Goal: Information Seeking & Learning: Learn about a topic

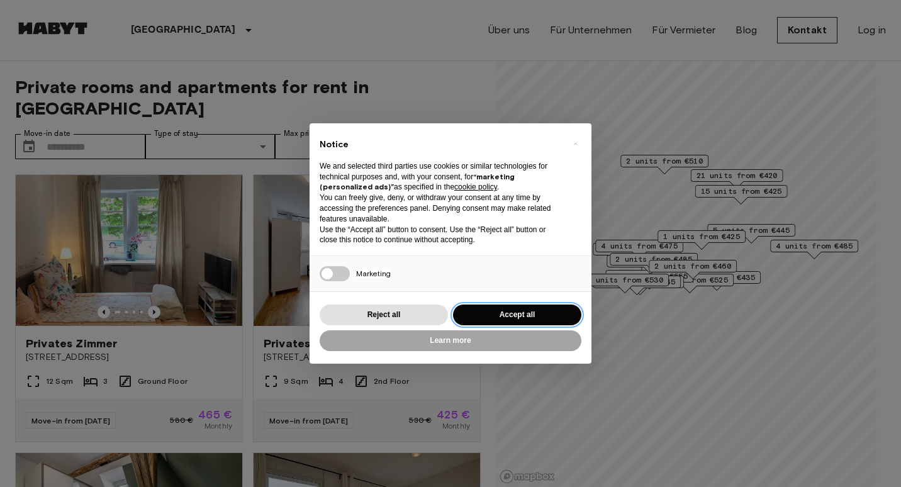
click at [536, 311] on button "Accept all" at bounding box center [517, 314] width 128 height 21
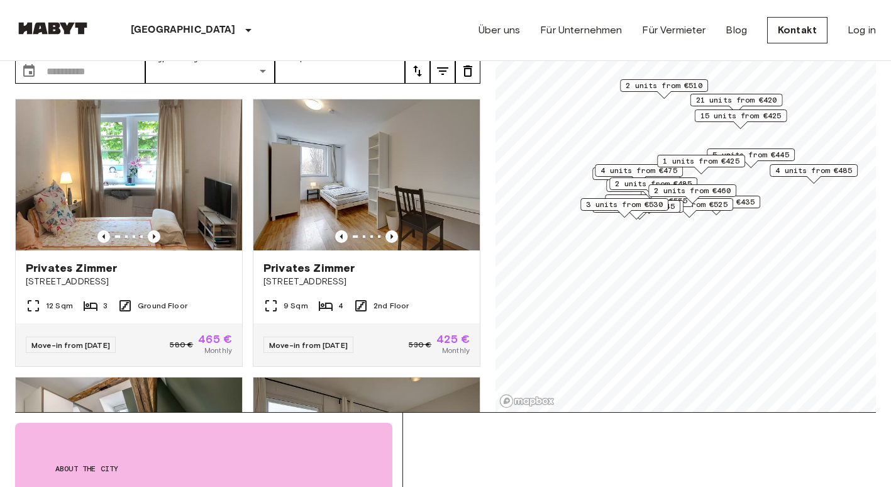
scroll to position [189, 0]
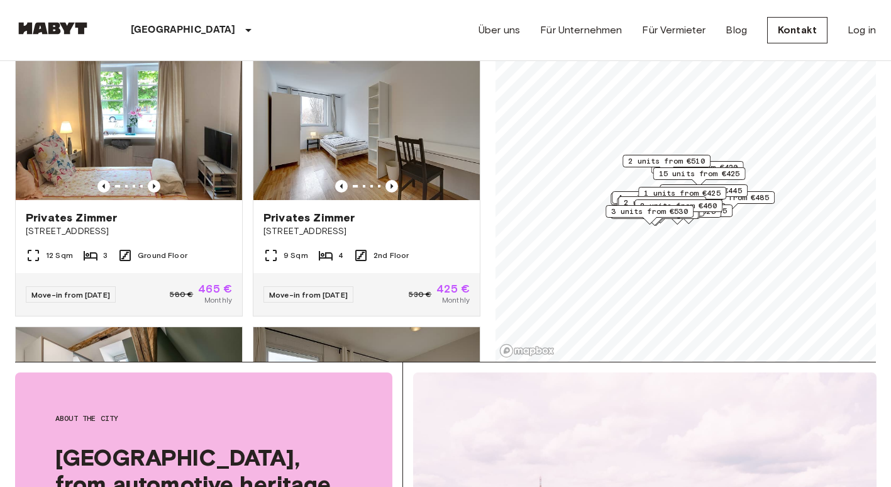
scroll to position [75, 0]
